Goal: Task Accomplishment & Management: Complete application form

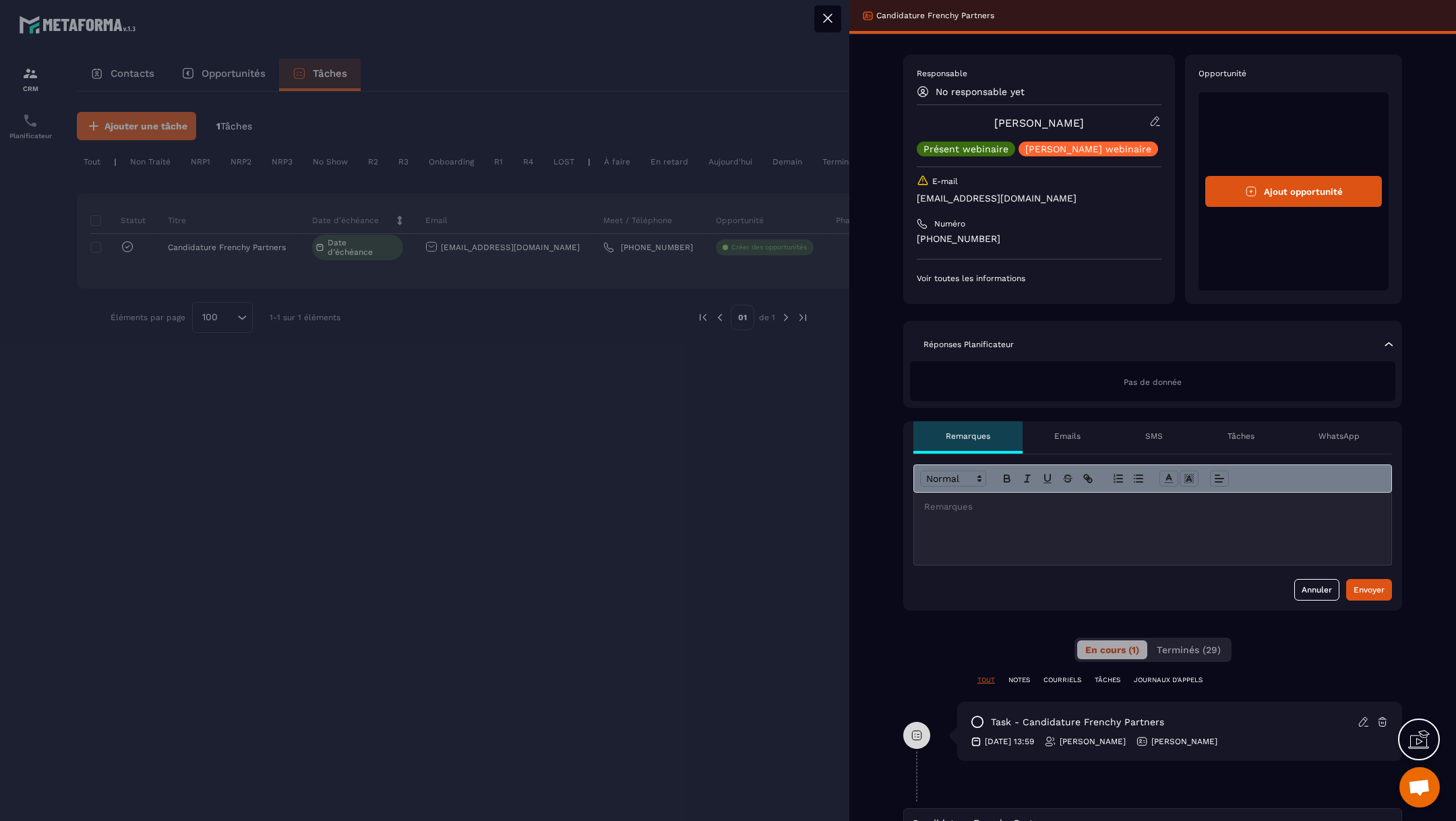
click at [1139, 516] on div at bounding box center [1152, 528] width 477 height 72
click at [1372, 591] on div "Envoyer" at bounding box center [1369, 589] width 31 height 13
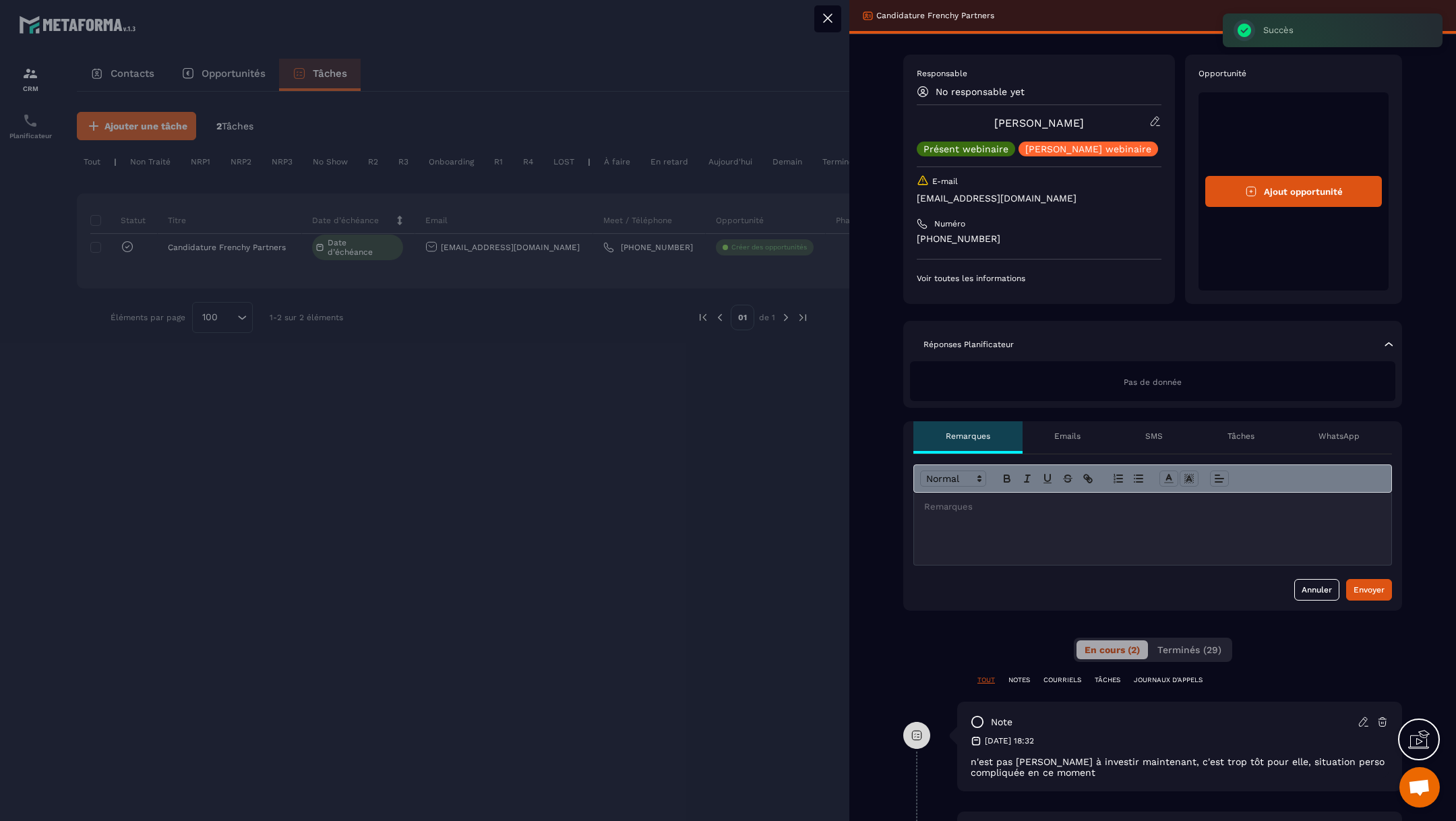
click at [254, 296] on div at bounding box center [728, 410] width 1456 height 821
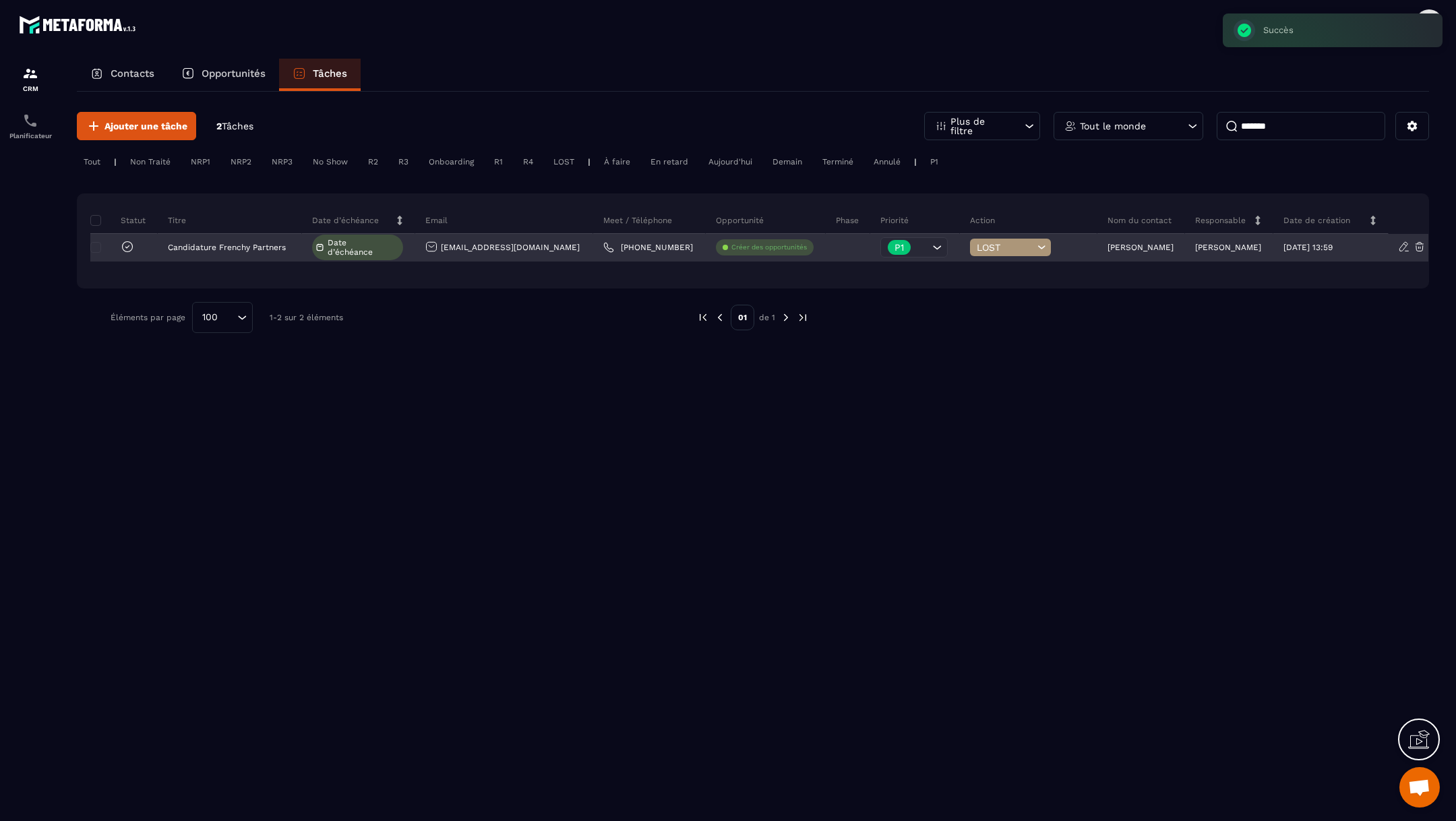
click at [137, 242] on div at bounding box center [124, 248] width 67 height 28
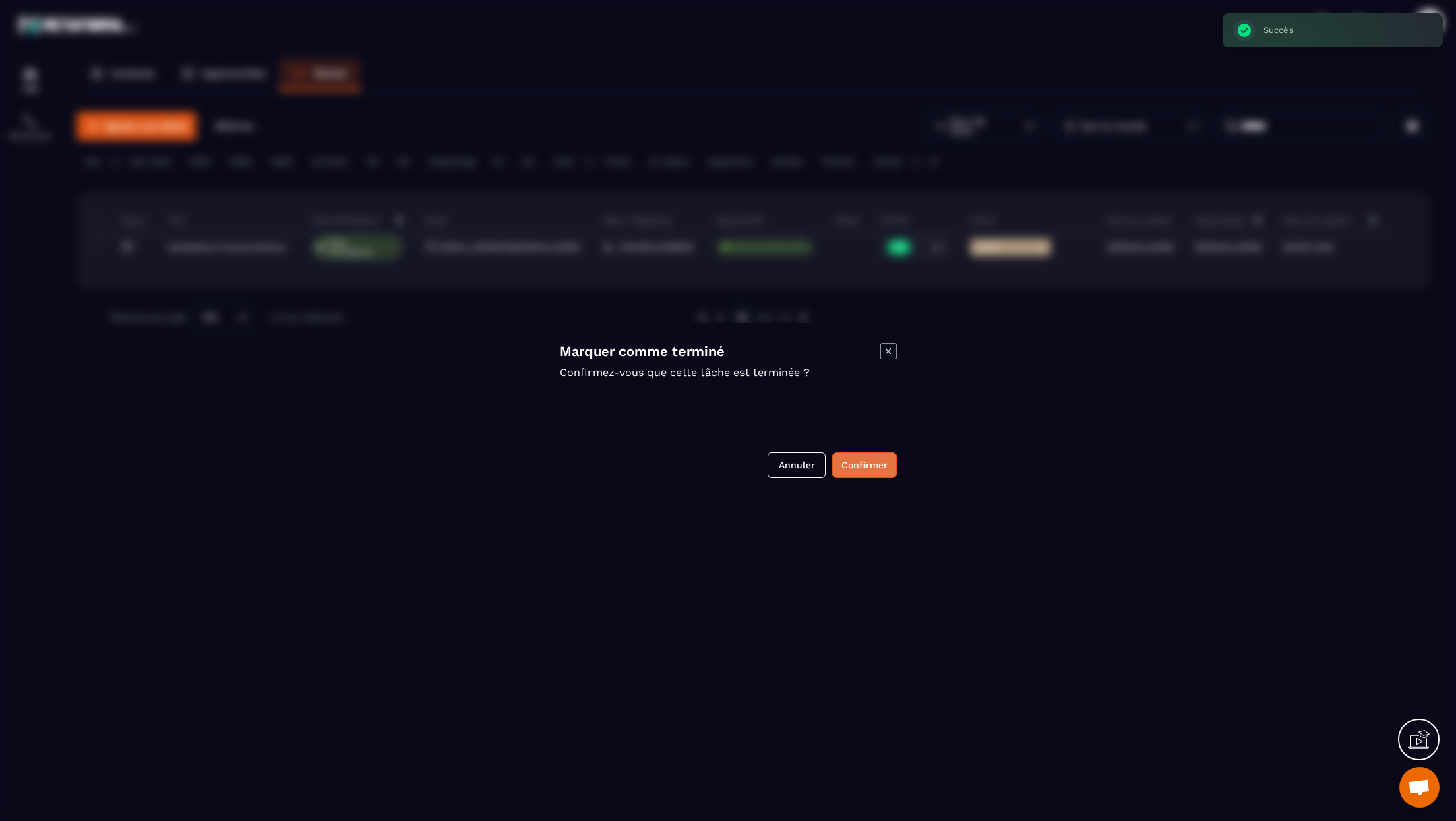
click at [877, 455] on button "Confirmer" at bounding box center [864, 465] width 64 height 26
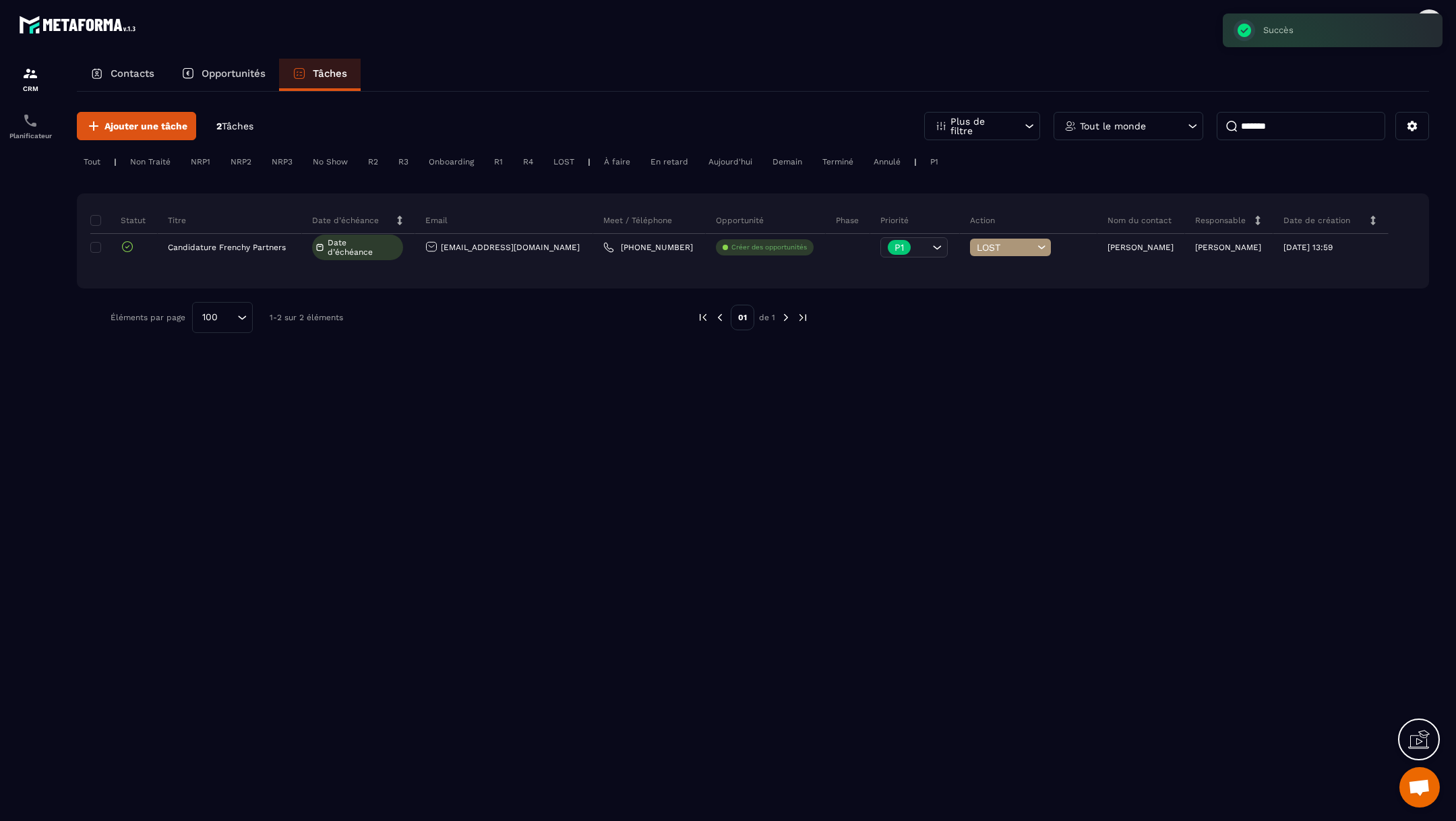
click at [1272, 131] on input "*******" at bounding box center [1301, 126] width 169 height 29
click at [1163, 135] on div "Tout le monde" at bounding box center [1129, 126] width 150 height 29
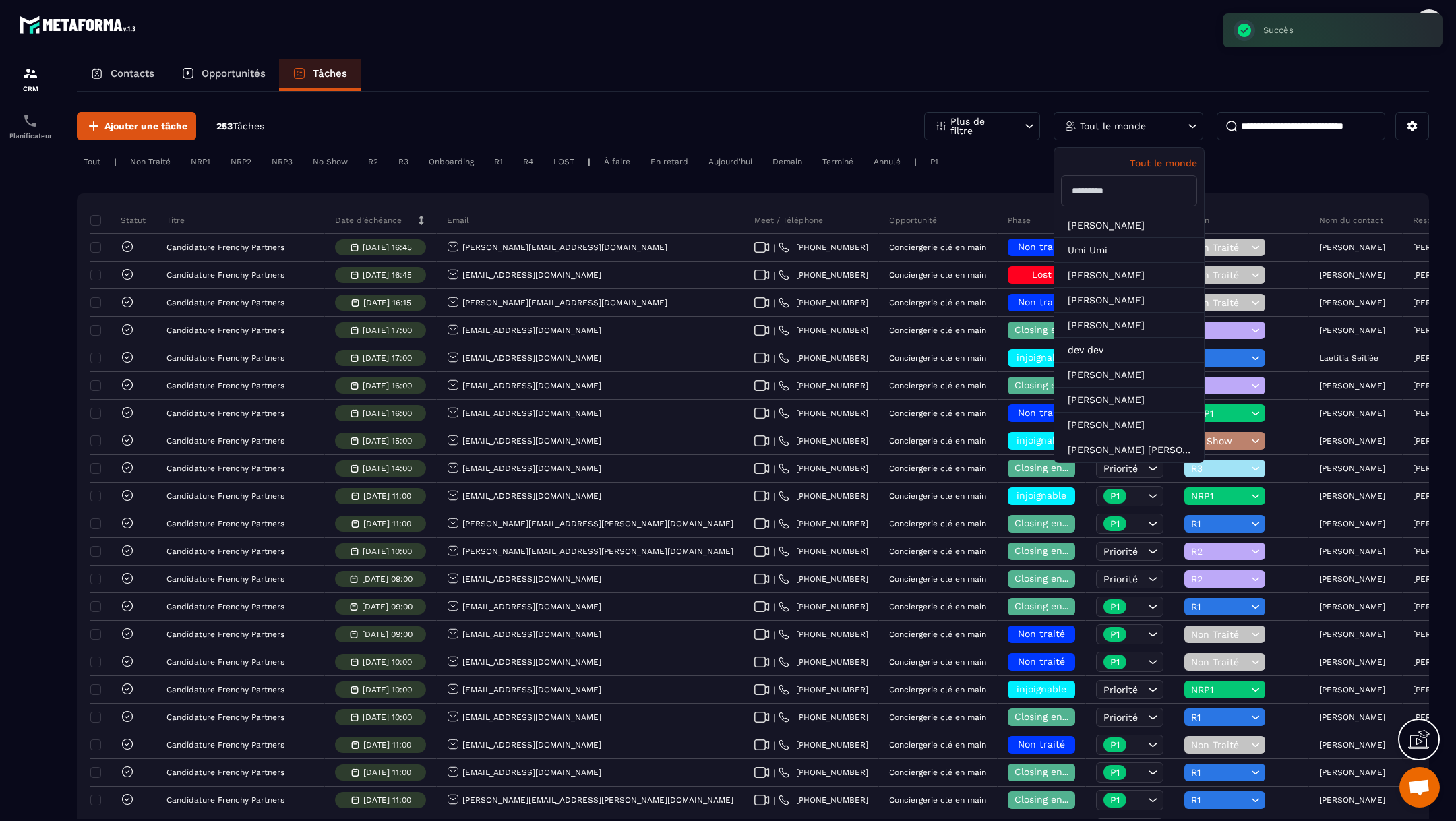
click at [1159, 181] on input "text" at bounding box center [1129, 191] width 136 height 31
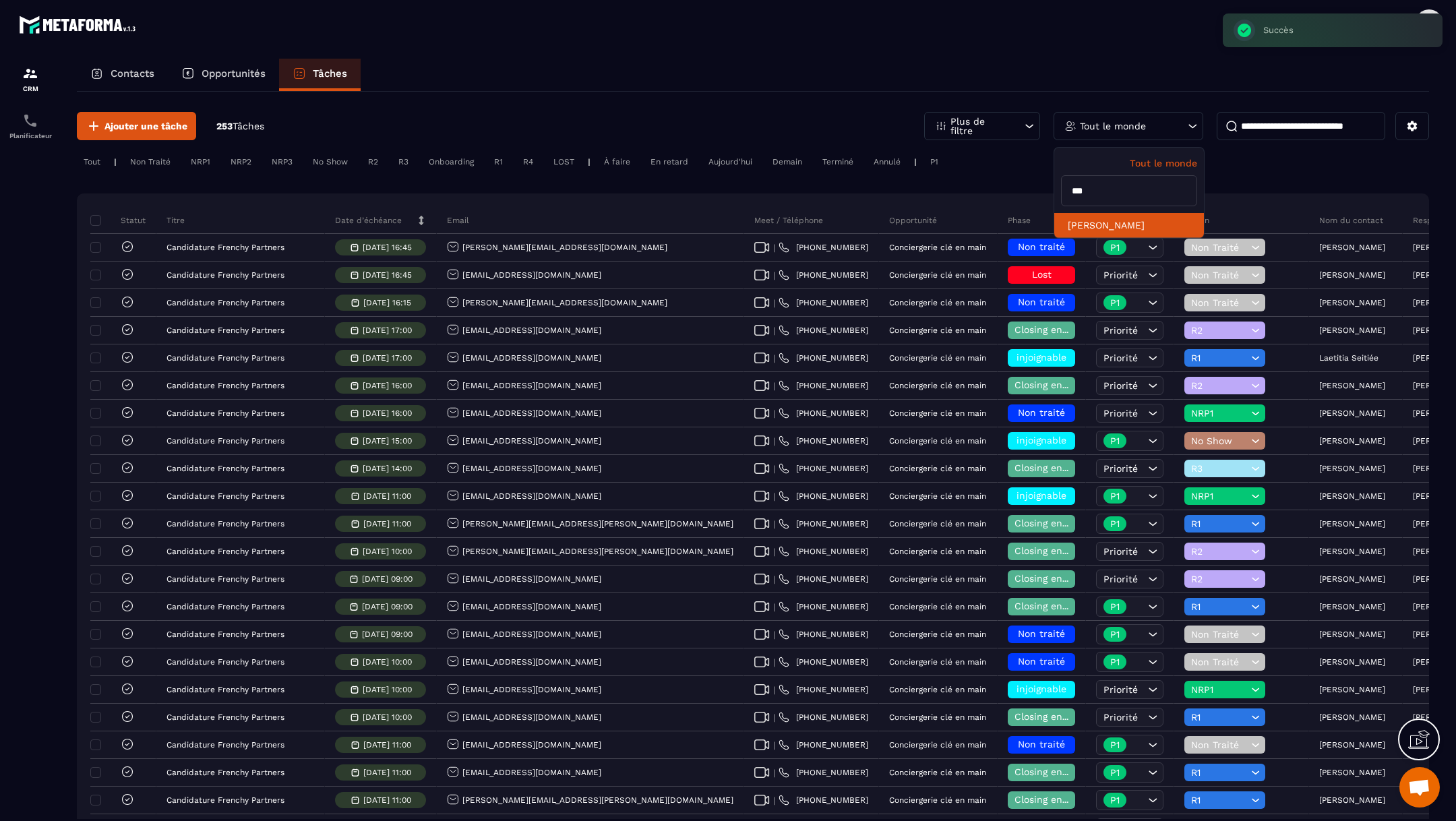
type input "***"
click at [1142, 222] on li "[PERSON_NAME]" at bounding box center [1129, 225] width 150 height 25
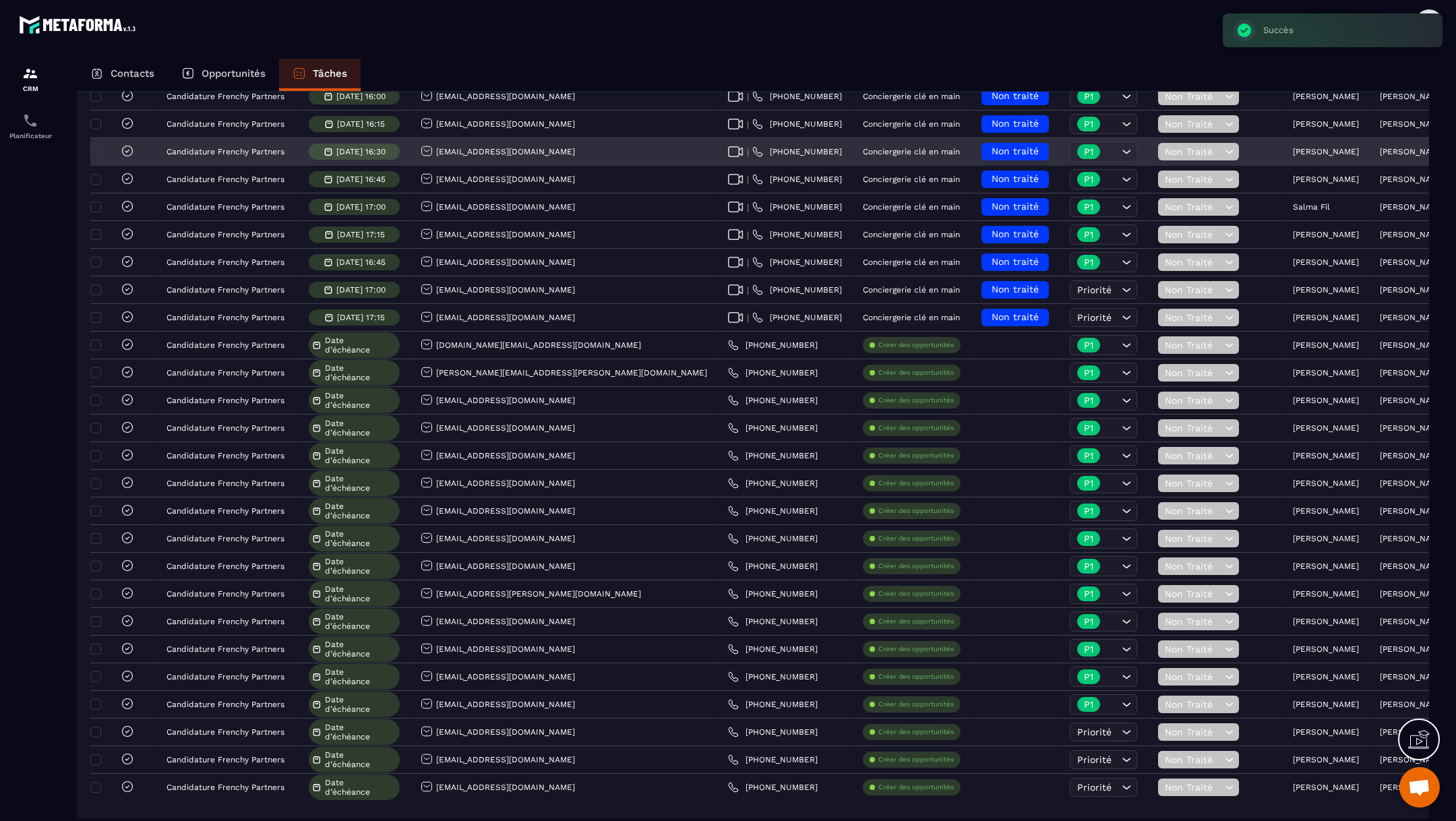
scroll to position [287, 0]
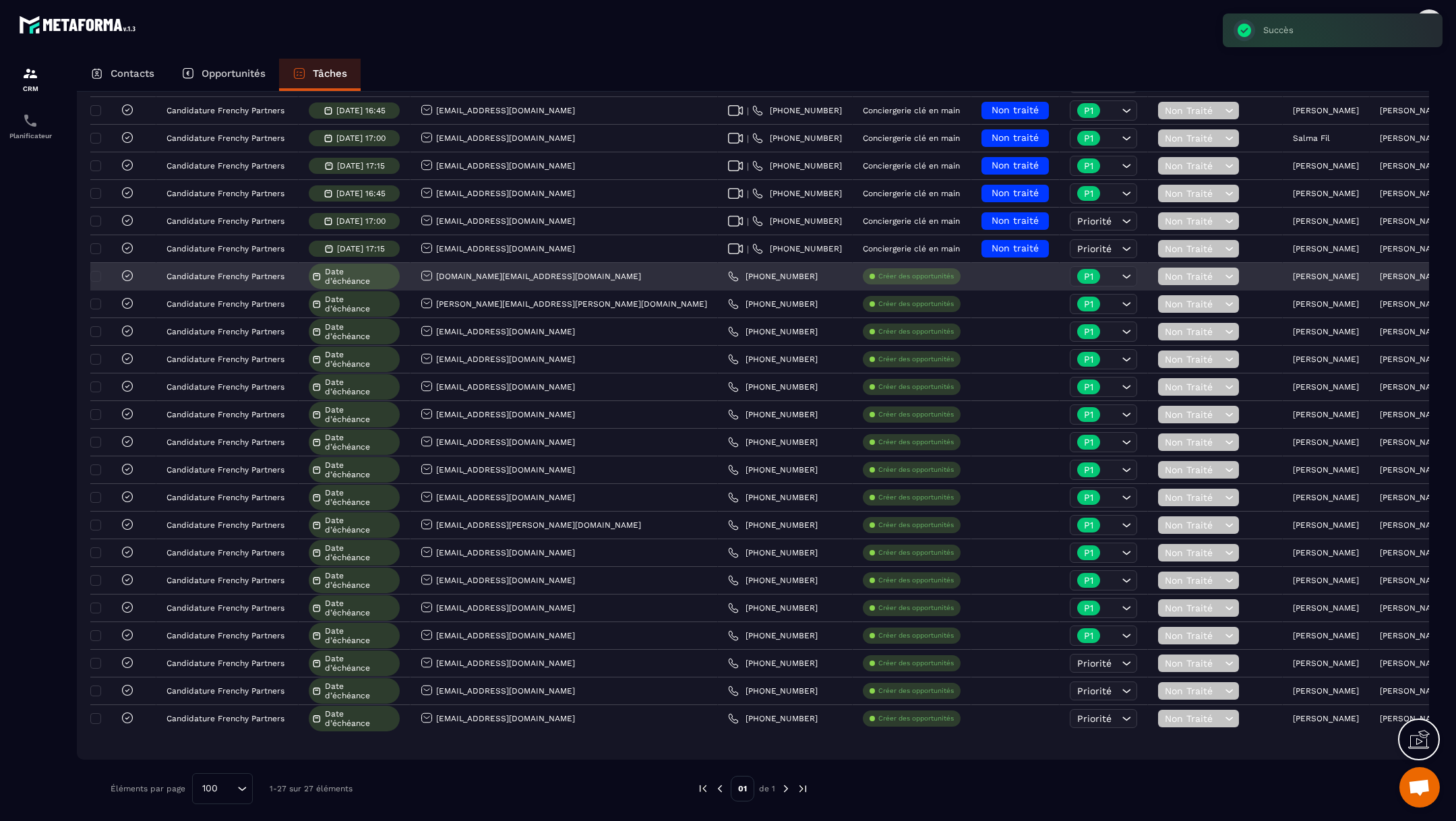
click at [1283, 278] on div "[PERSON_NAME]" at bounding box center [1326, 277] width 87 height 27
click at [1293, 276] on p "[PERSON_NAME]" at bounding box center [1325, 276] width 66 height 9
